Goal: Use online tool/utility: Utilize a website feature to perform a specific function

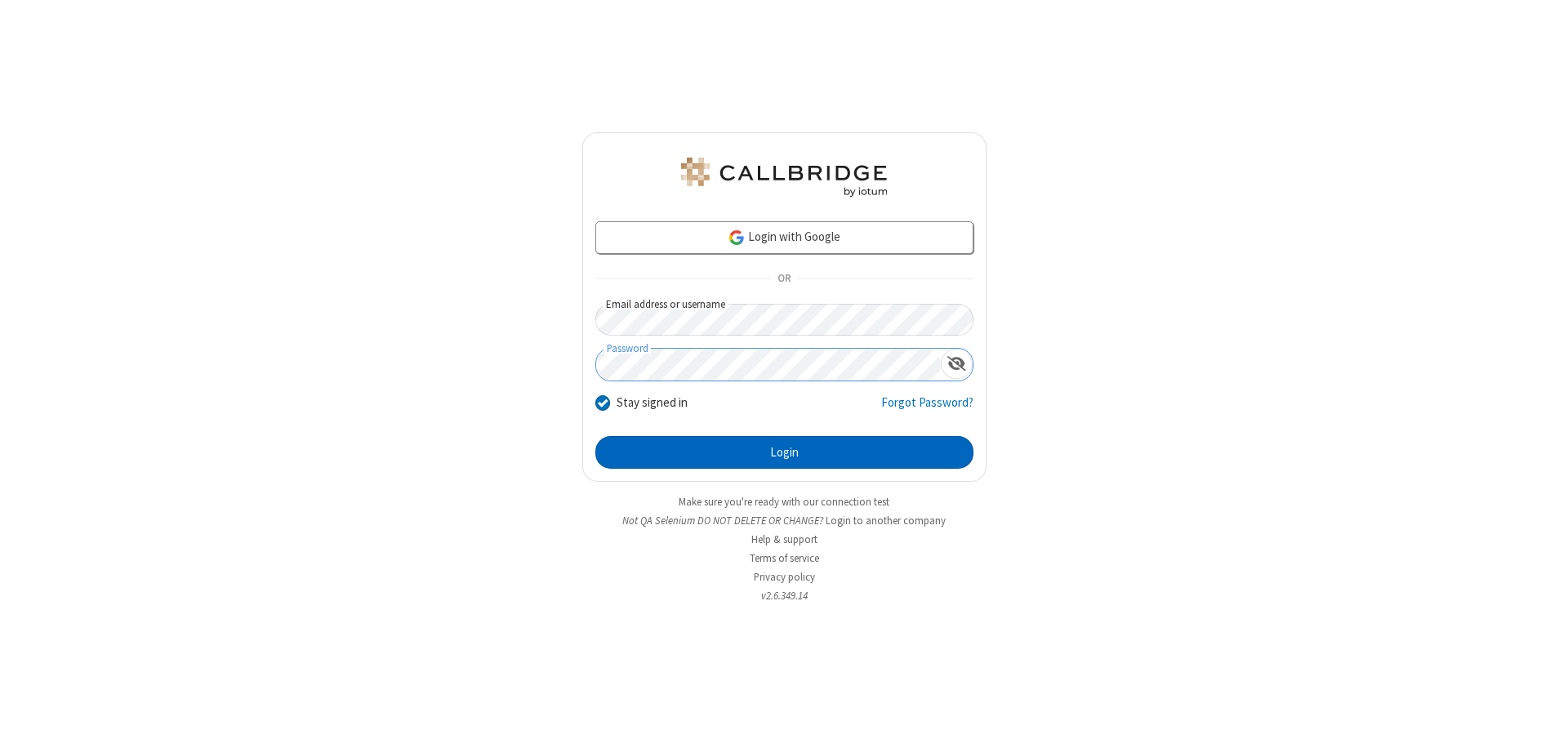
click at [784, 453] on button "Login" at bounding box center [784, 453] width 378 height 33
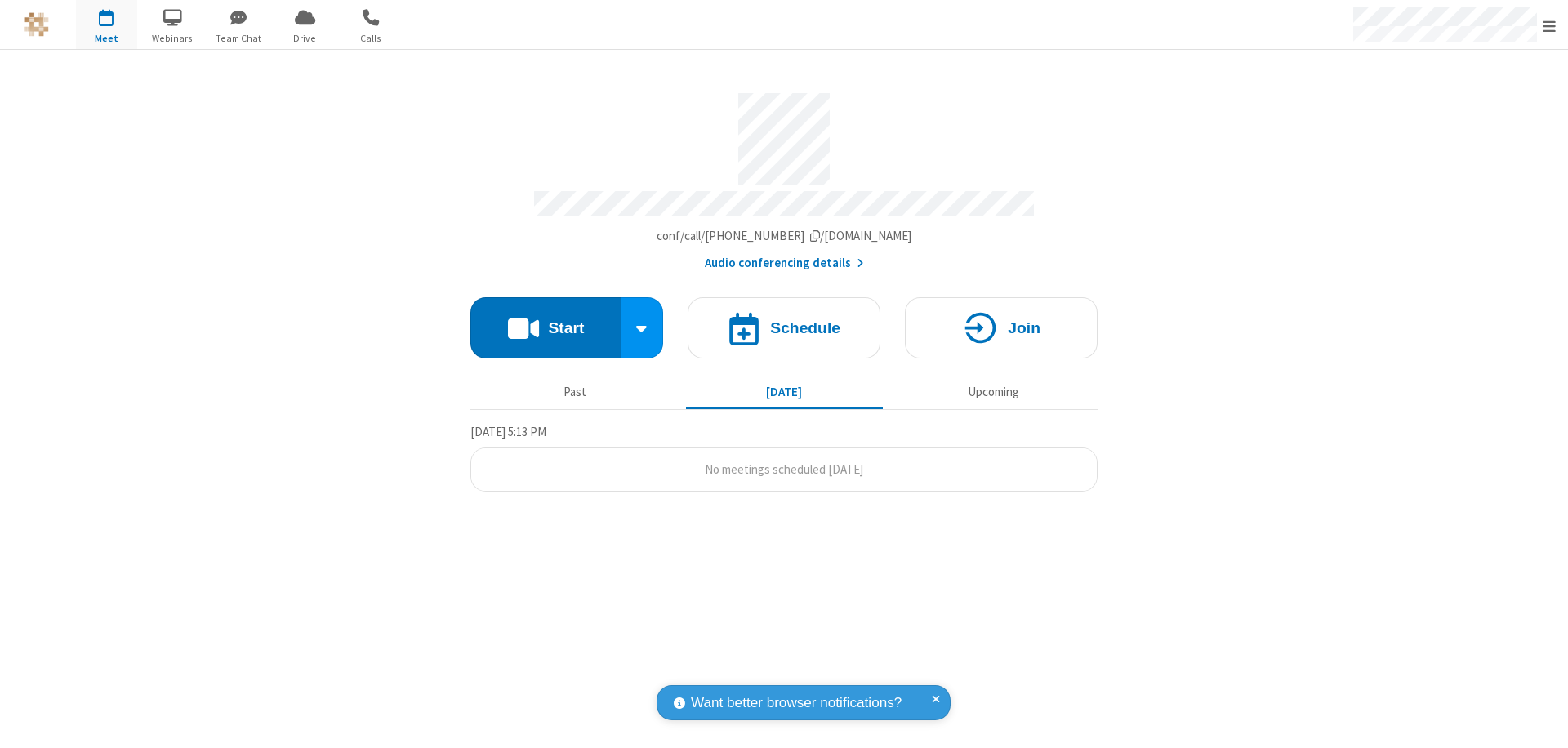
click at [546, 321] on button "Start" at bounding box center [546, 327] width 151 height 61
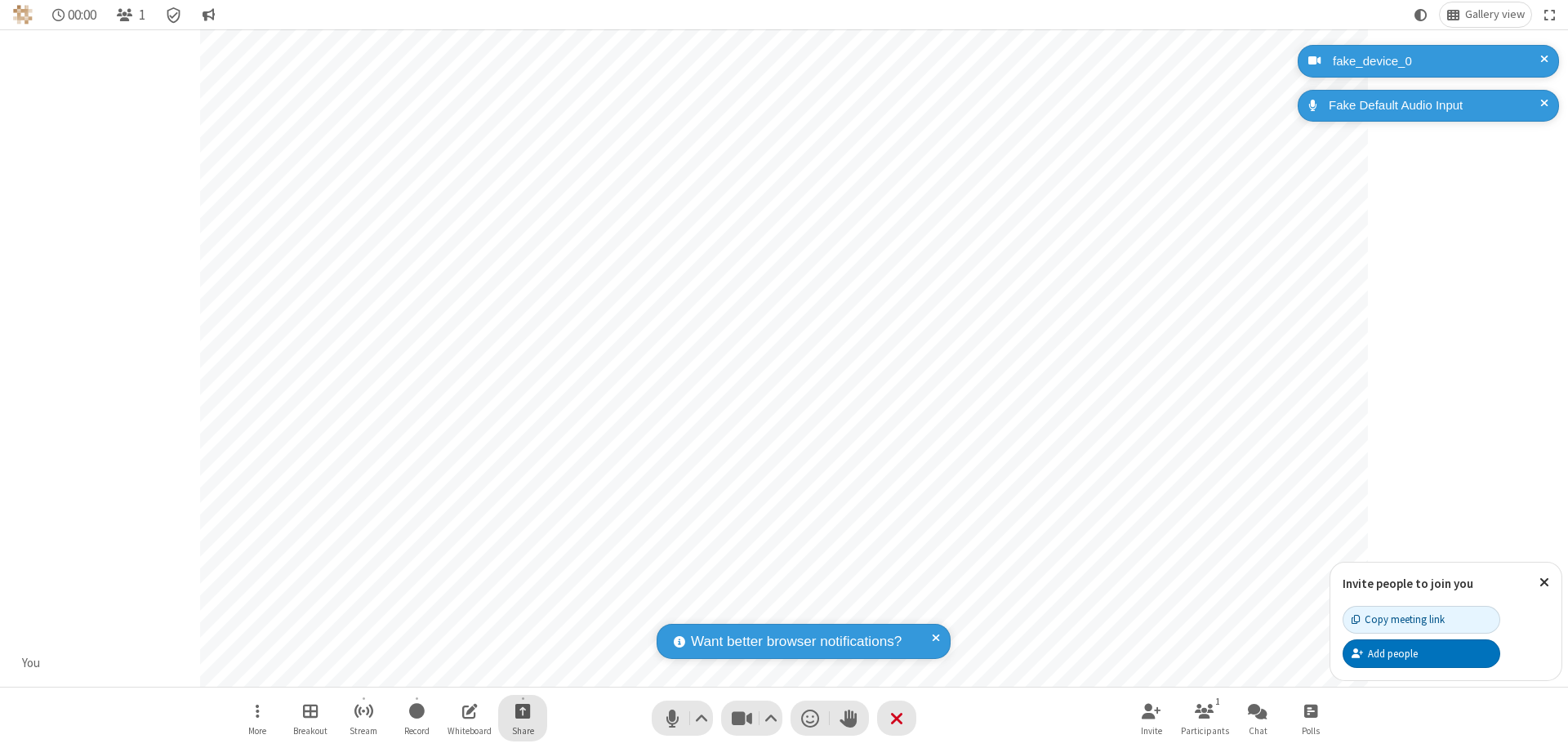
click at [523, 711] on span "Start sharing" at bounding box center [523, 711] width 15 height 20
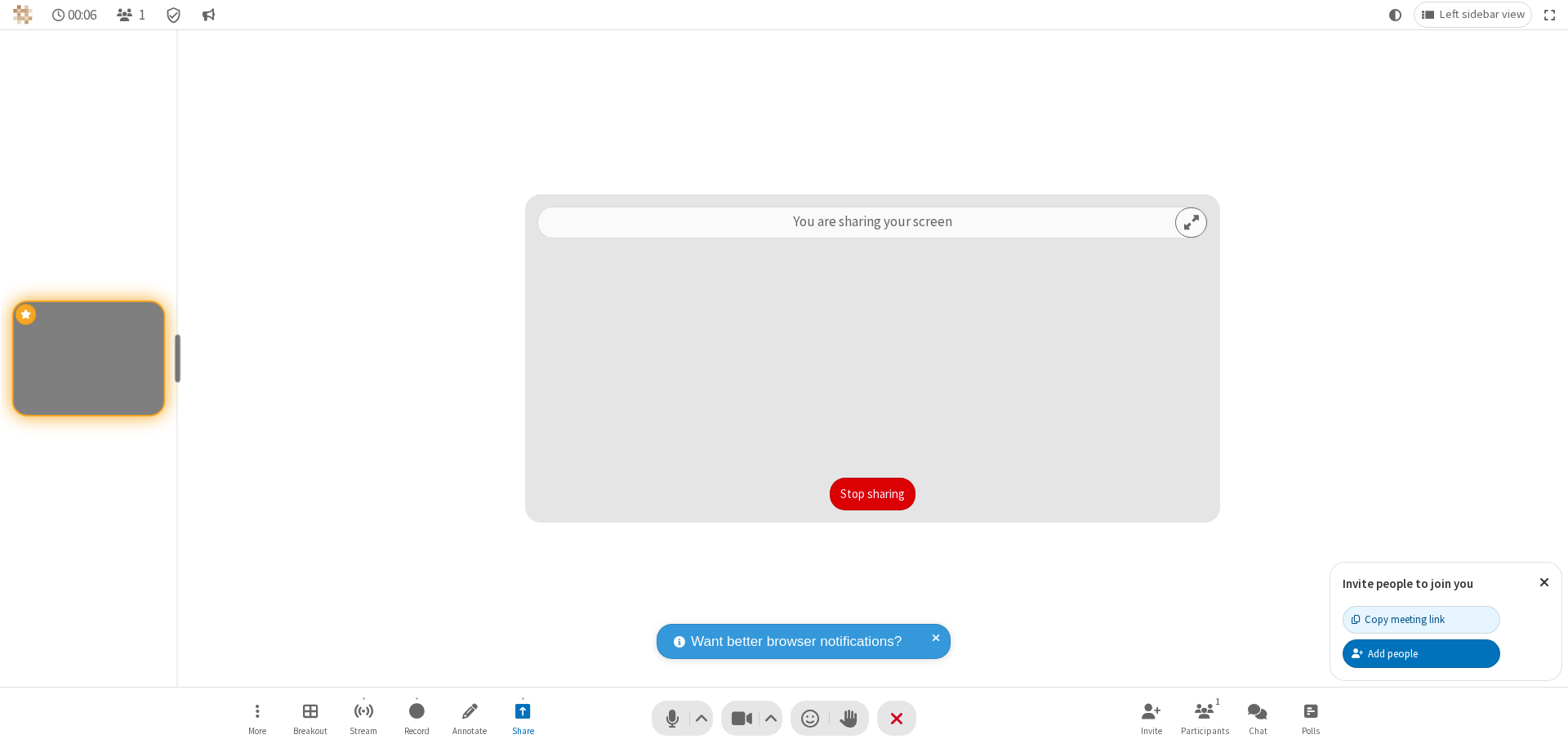
click at [872, 494] on button "Stop sharing" at bounding box center [872, 494] width 85 height 33
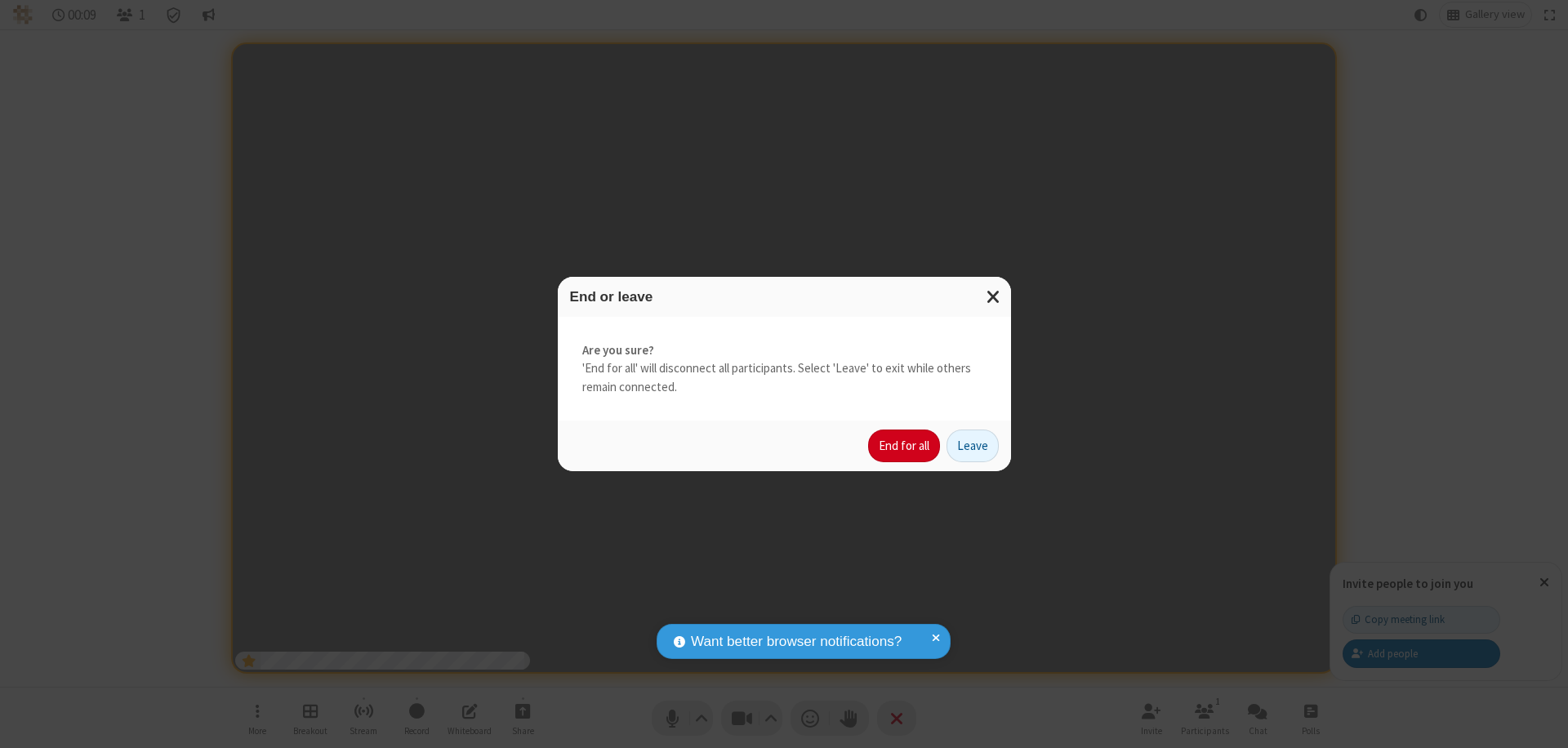
click at [905, 446] on button "End for all" at bounding box center [903, 446] width 72 height 33
